Goal: Information Seeking & Learning: Learn about a topic

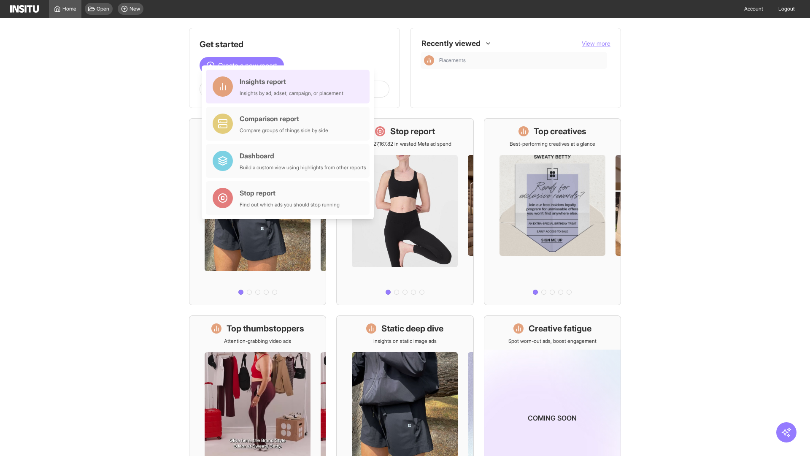
click at [290, 86] on div "Insights report Insights by ad, adset, campaign, or placement" at bounding box center [292, 86] width 104 height 20
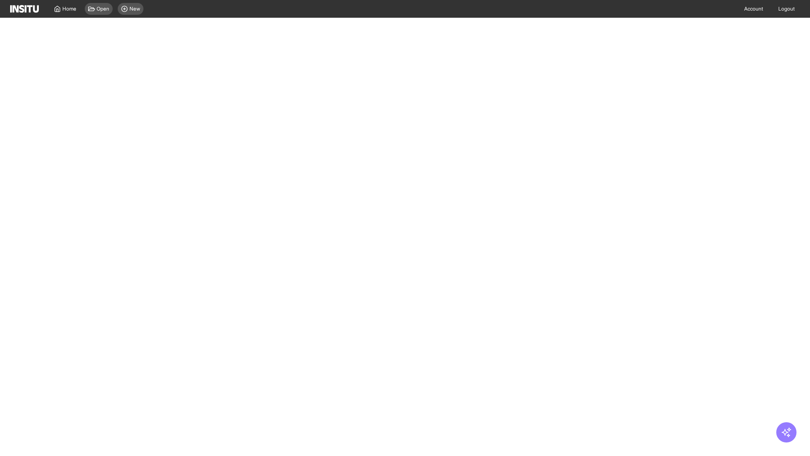
select select "**"
